Goal: Information Seeking & Learning: Check status

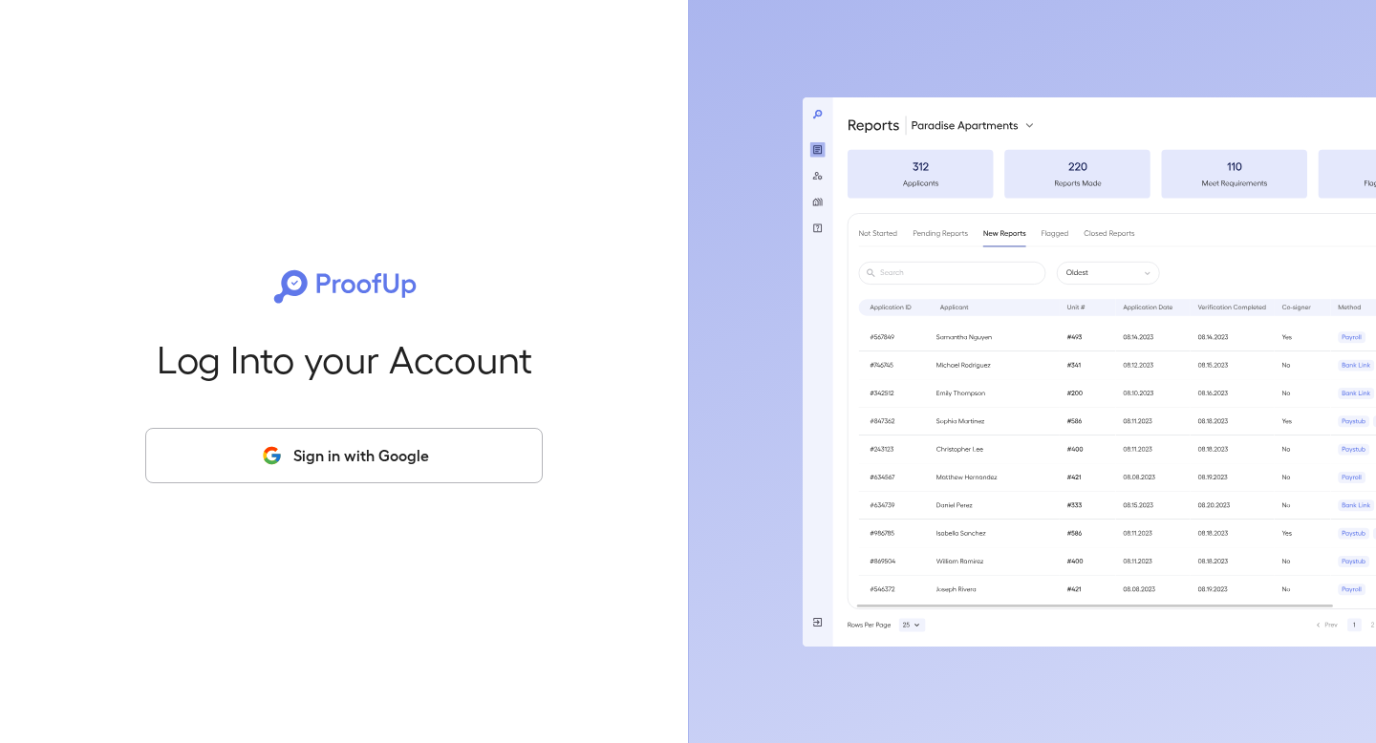
click at [328, 437] on button "Sign in with Google" at bounding box center [343, 455] width 397 height 55
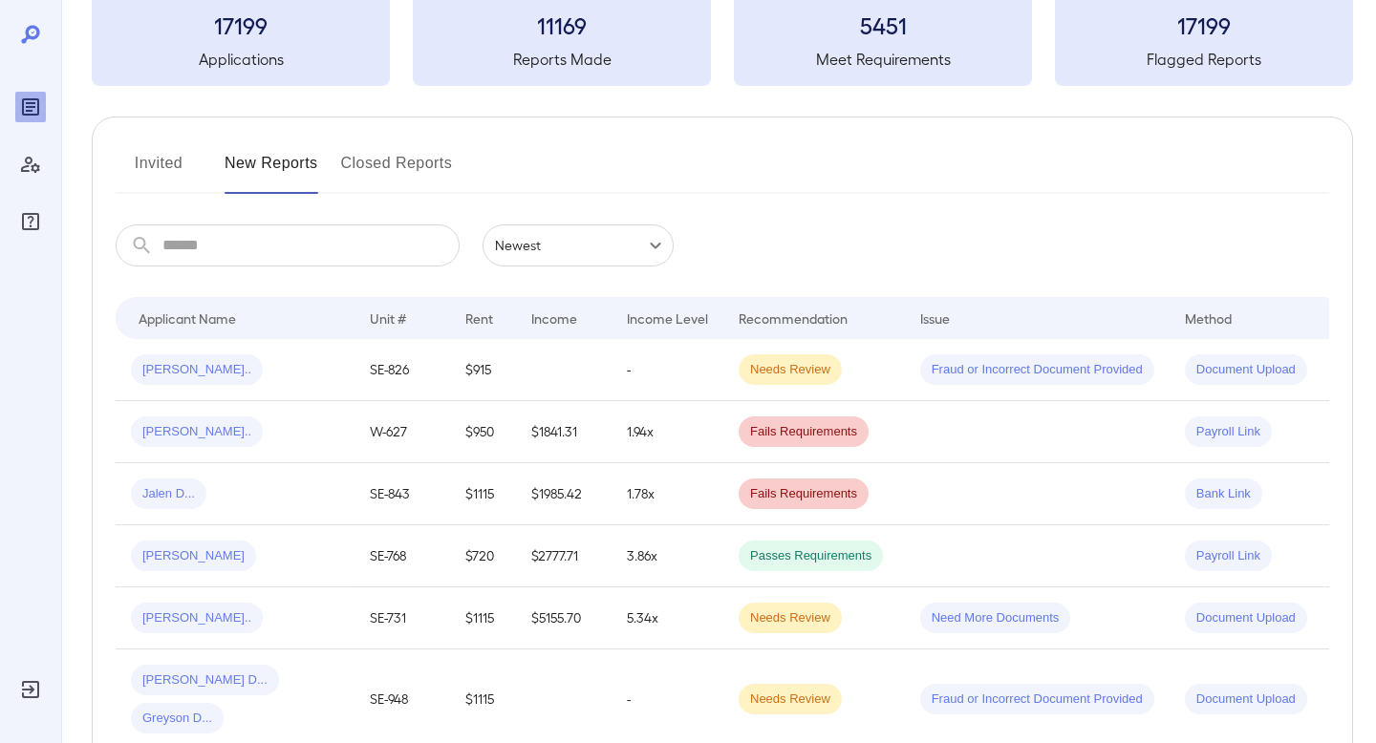
scroll to position [122, 0]
click at [39, 174] on icon "Manage Users" at bounding box center [30, 164] width 23 height 23
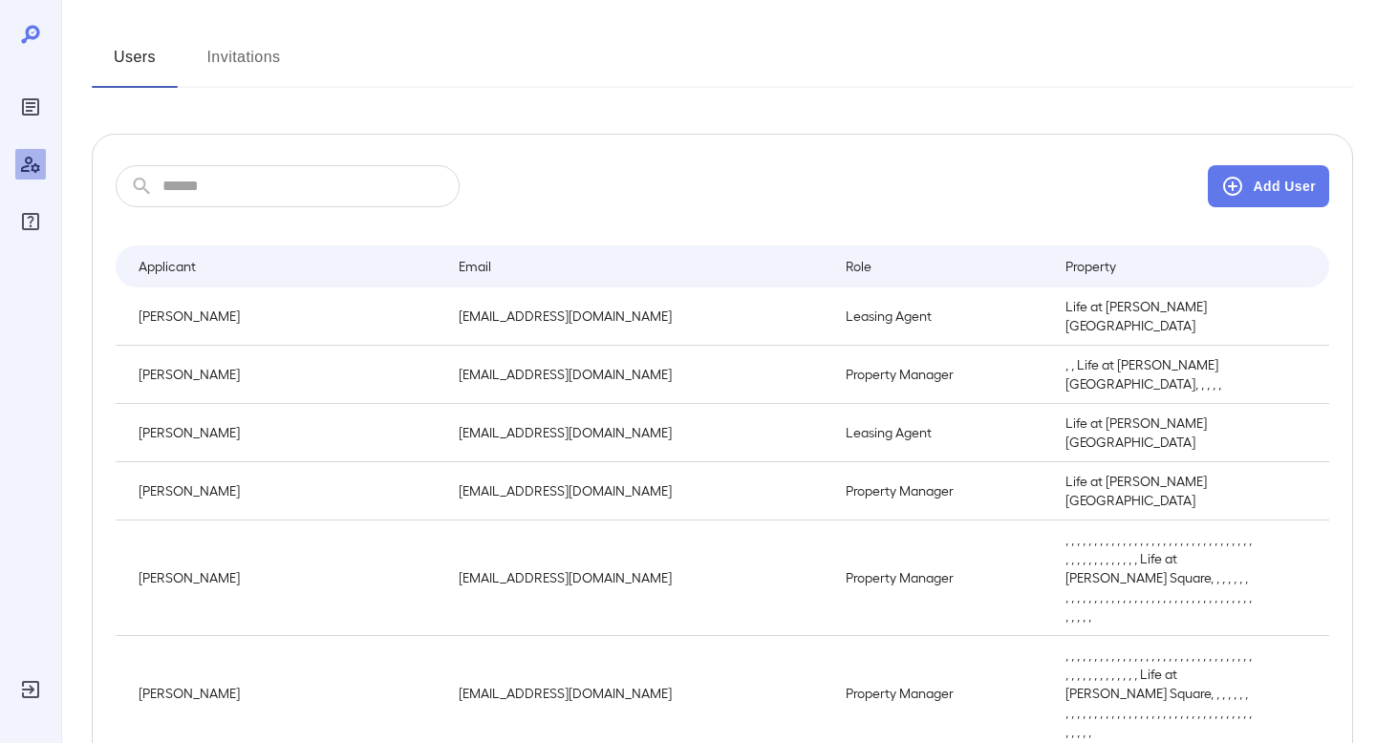
scroll to position [83, 0]
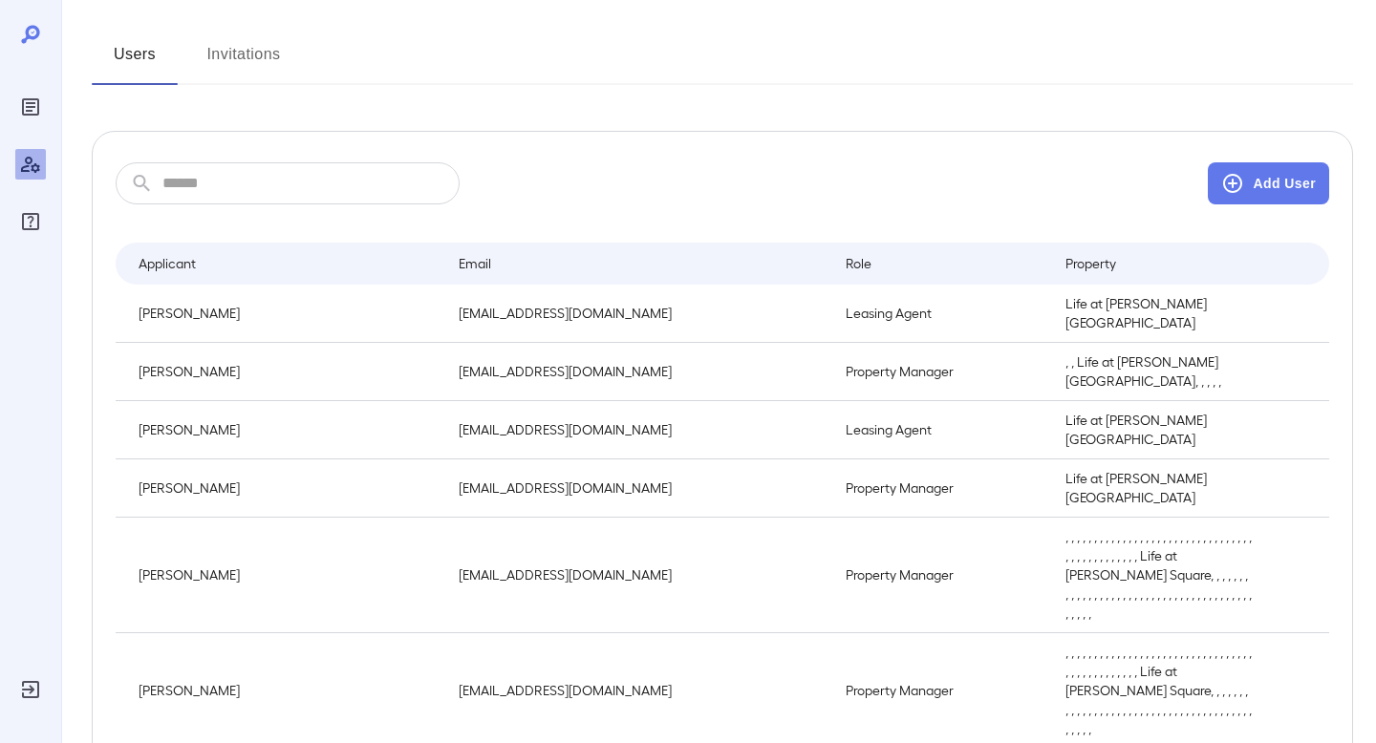
click at [204, 479] on p "Morgan Tolson" at bounding box center [283, 488] width 289 height 19
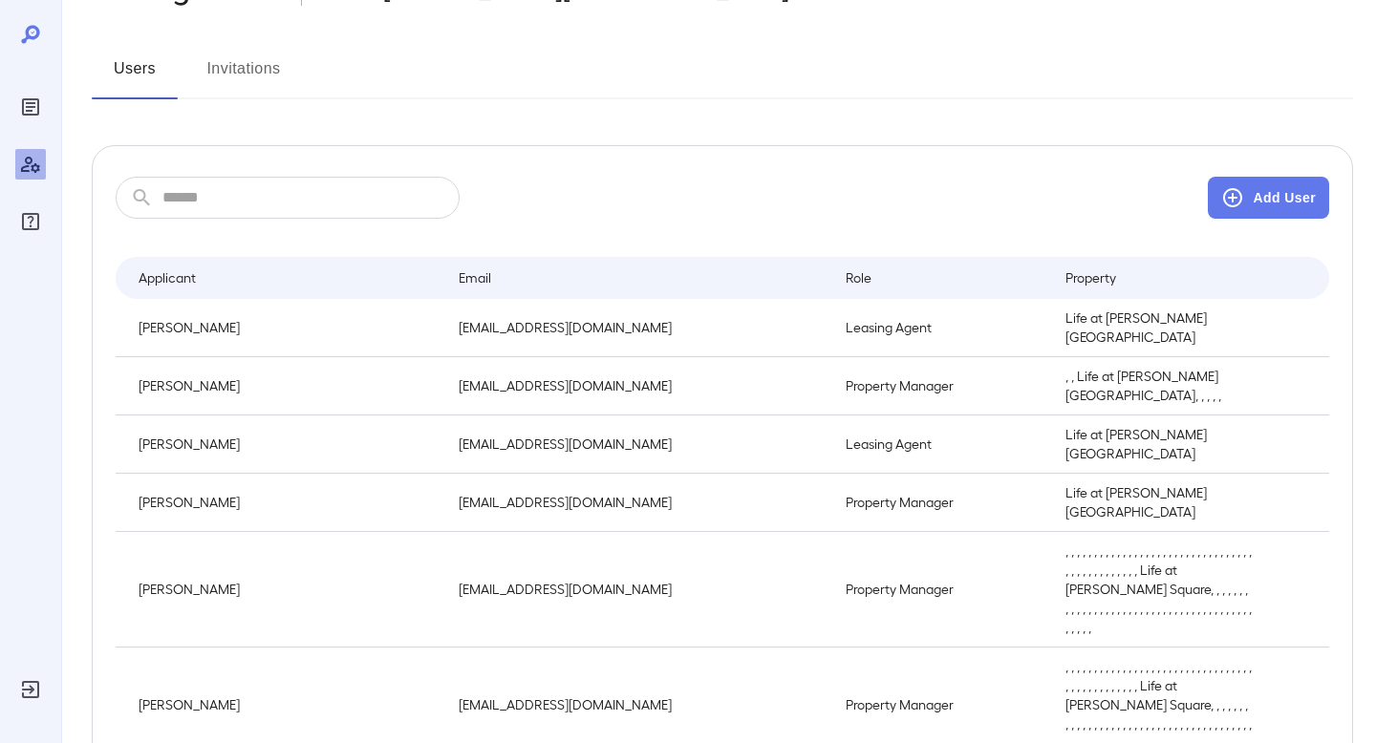
scroll to position [113, 0]
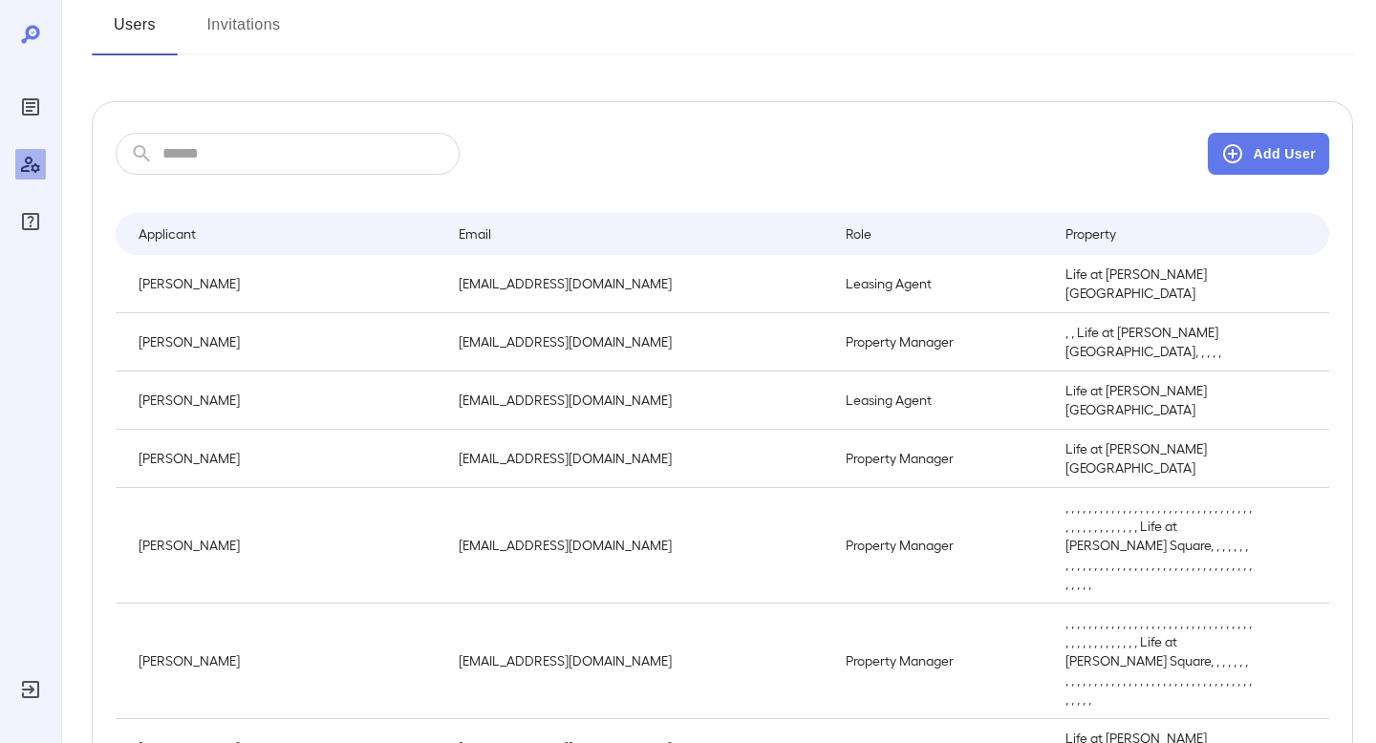
click at [17, 129] on div at bounding box center [30, 164] width 31 height 145
click at [30, 106] on icon "Reports" at bounding box center [31, 107] width 10 height 10
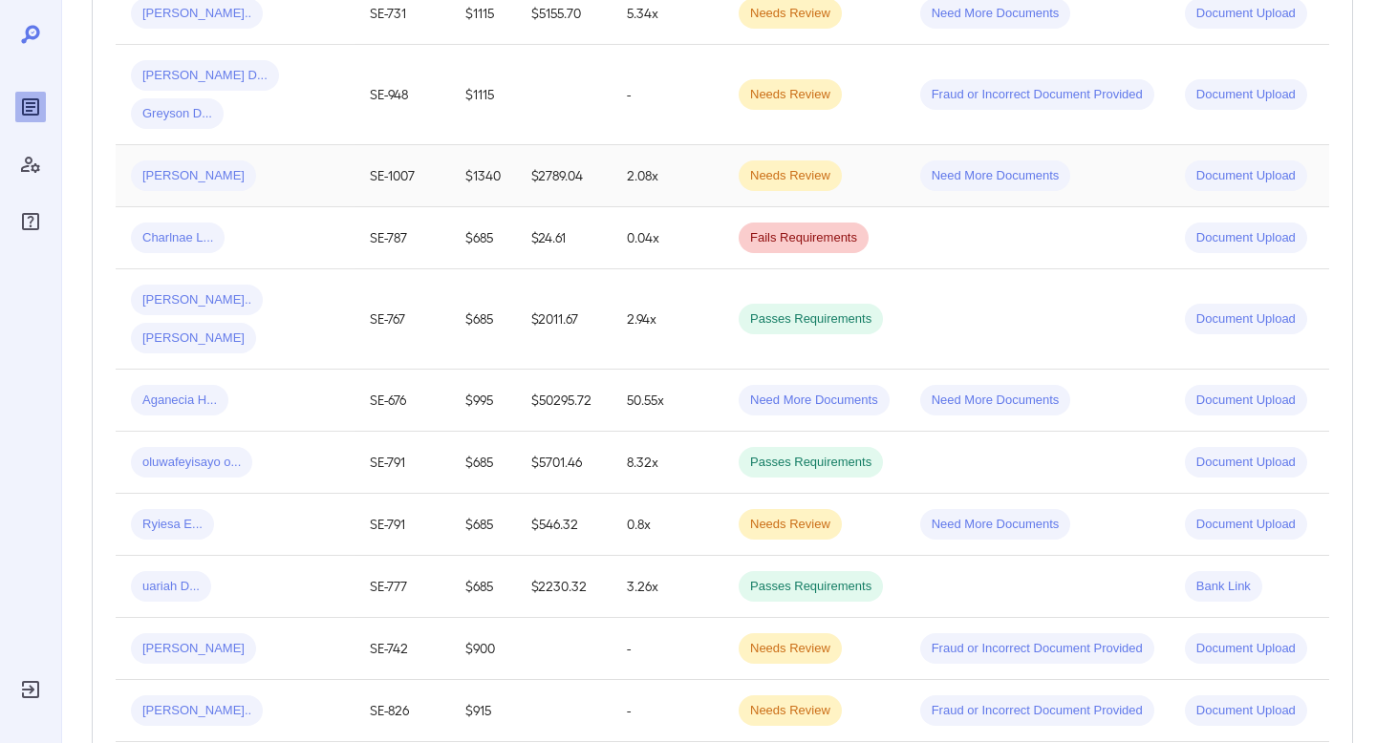
scroll to position [726, 0]
drag, startPoint x: 292, startPoint y: 731, endPoint x: 403, endPoint y: 660, distance: 131.4
click at [375, 683] on tbody "Rakeem A... SE-826 $915 - Needs Review Fraud or Incorrect Document Provided Doc…" at bounding box center [770, 566] width 1308 height 1667
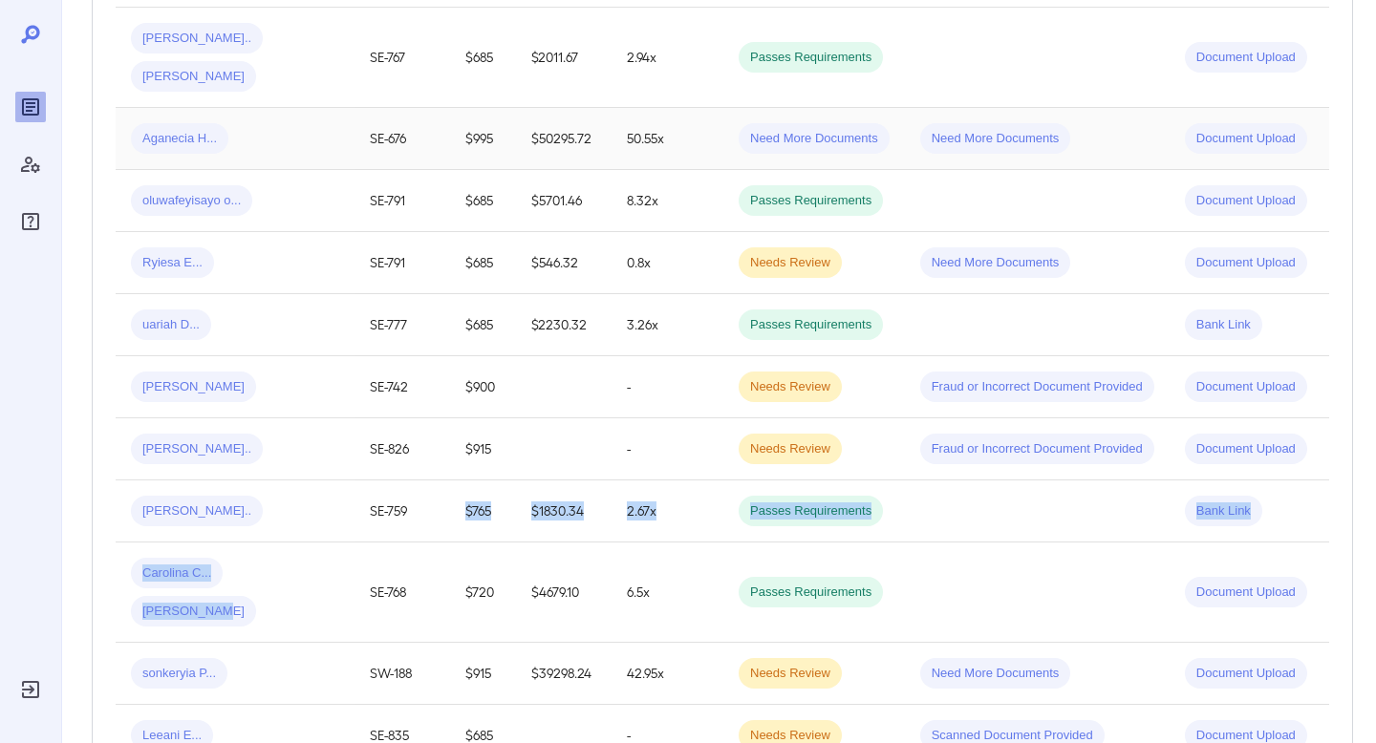
scroll to position [989, 0]
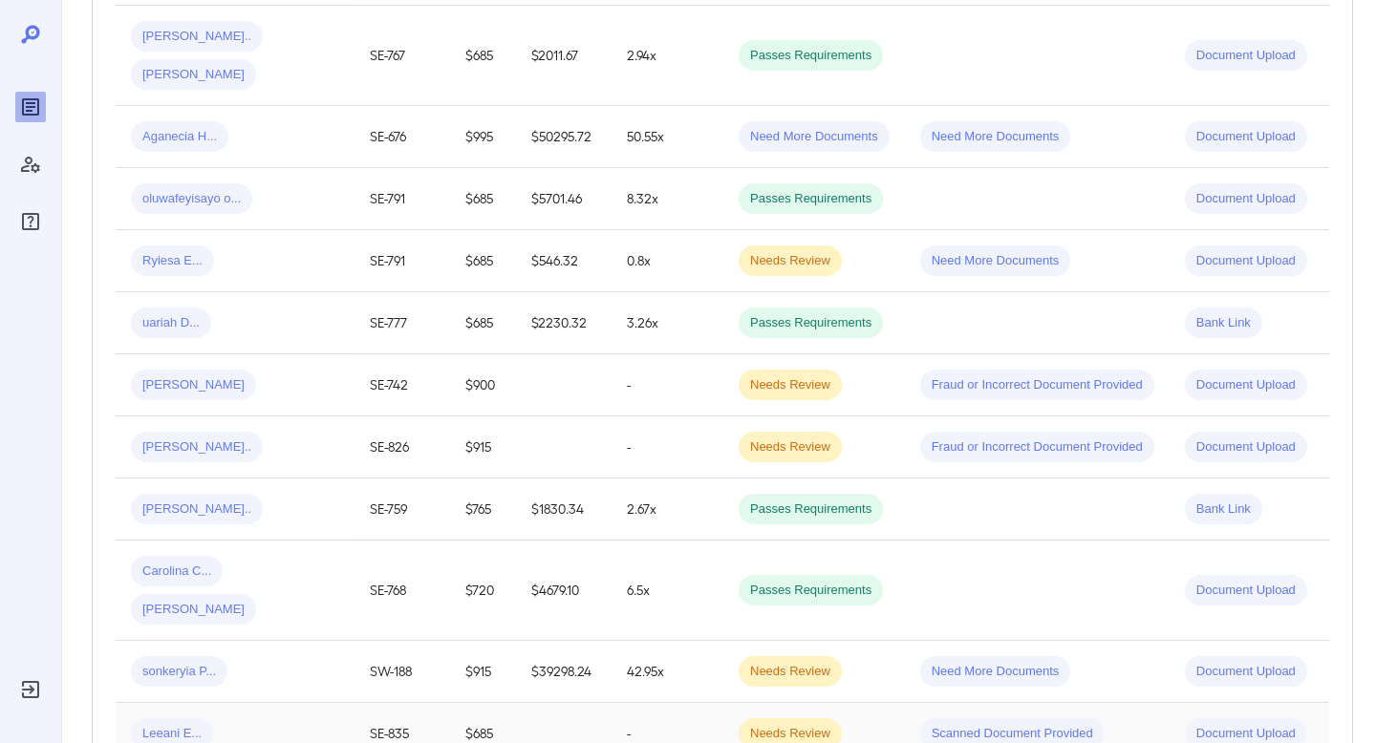
click at [645, 703] on td "-" at bounding box center [667, 734] width 112 height 62
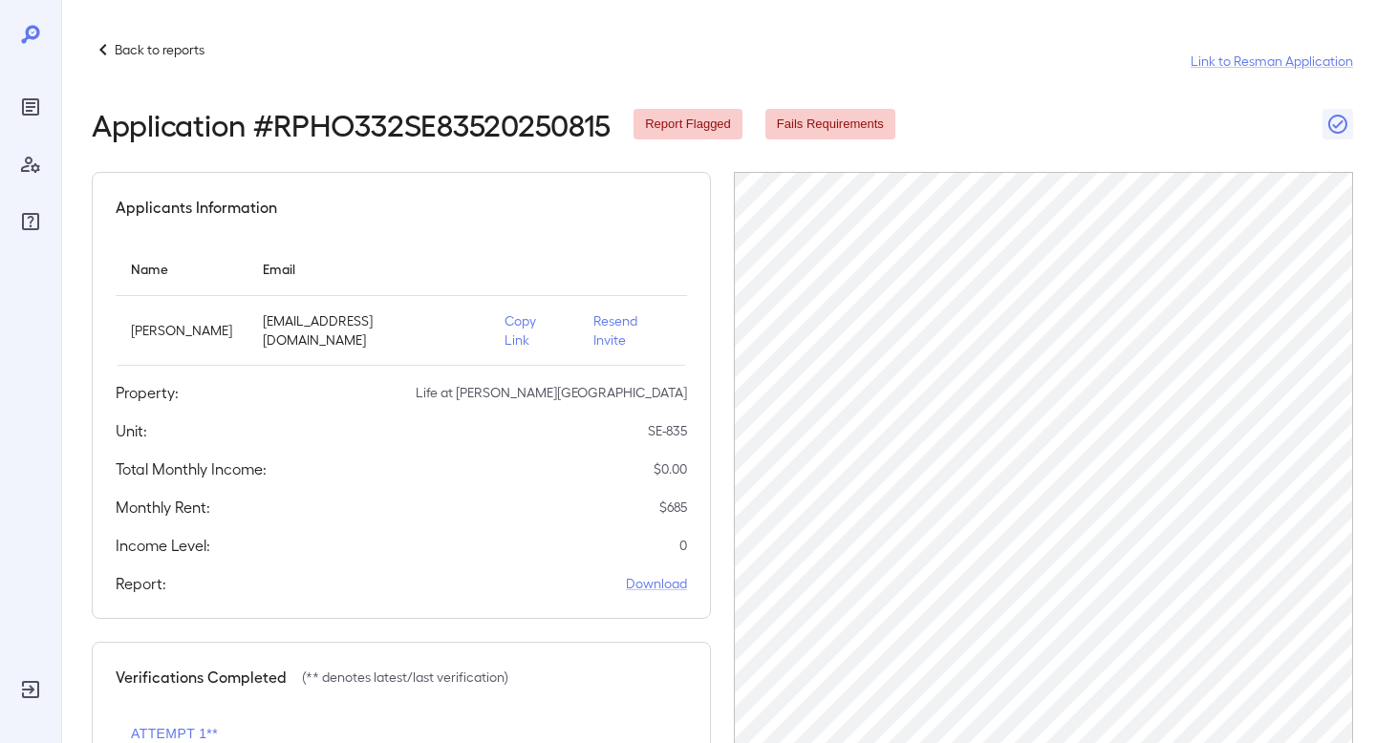
click at [114, 56] on icon at bounding box center [103, 49] width 23 height 23
